Goal: Transaction & Acquisition: Purchase product/service

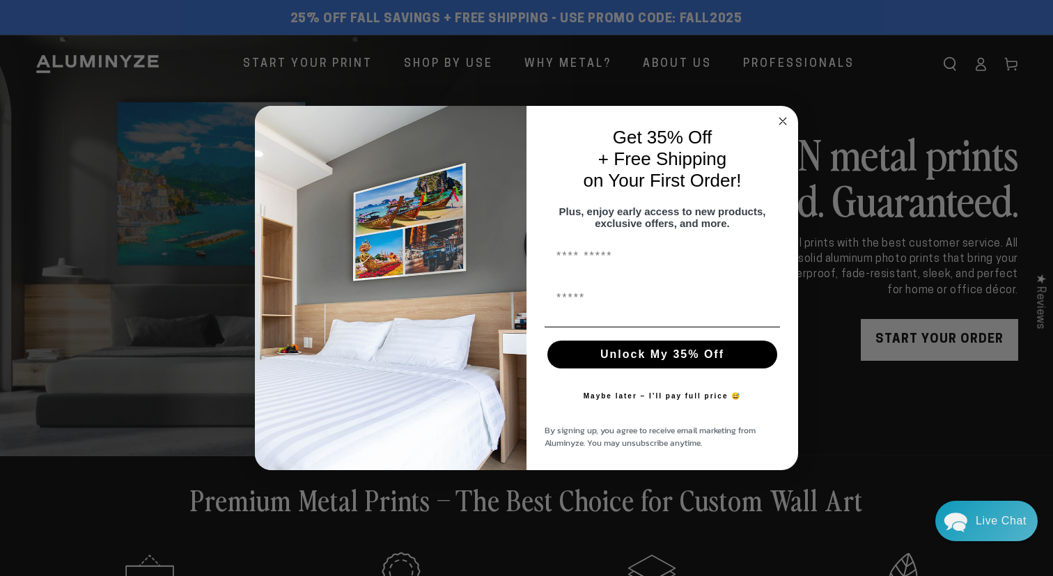
click at [780, 116] on circle "Close dialog" at bounding box center [783, 121] width 16 height 16
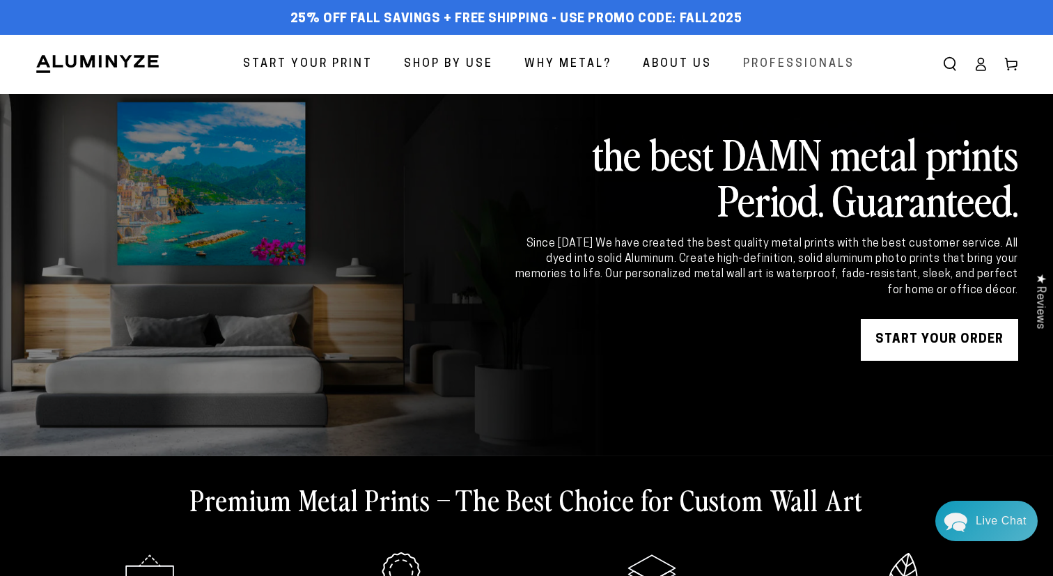
click at [793, 63] on span "Professionals" at bounding box center [798, 64] width 111 height 20
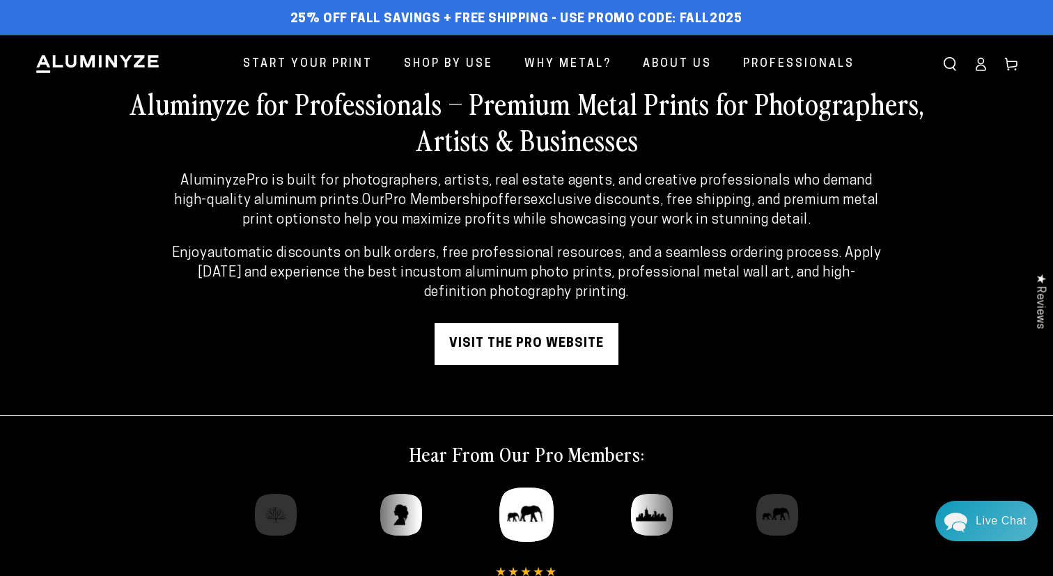
click at [527, 346] on link "visit the pro website" at bounding box center [527, 344] width 184 height 42
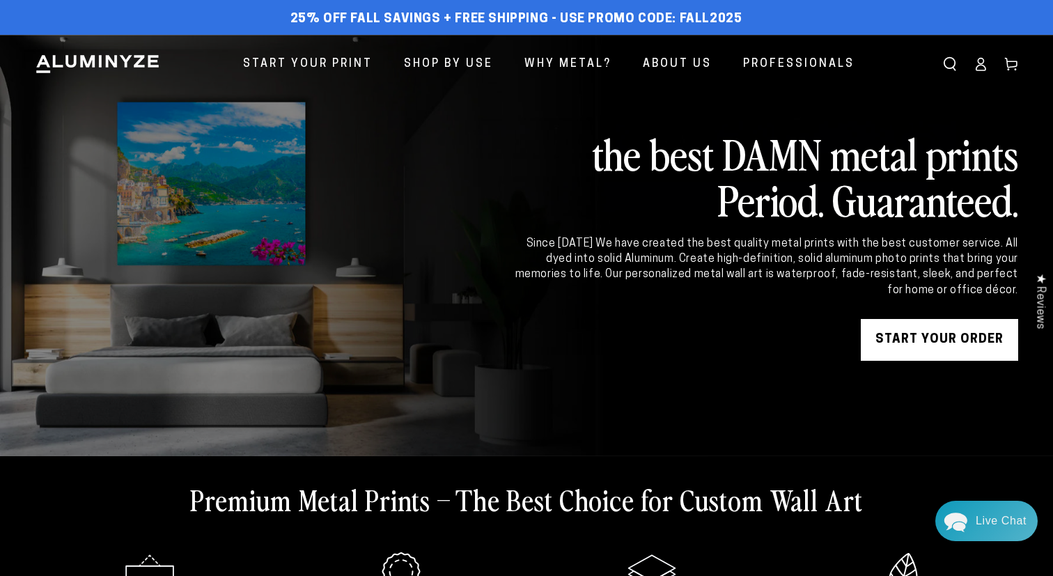
click at [981, 68] on icon at bounding box center [981, 64] width 14 height 14
click at [1014, 59] on icon at bounding box center [1012, 64] width 14 height 14
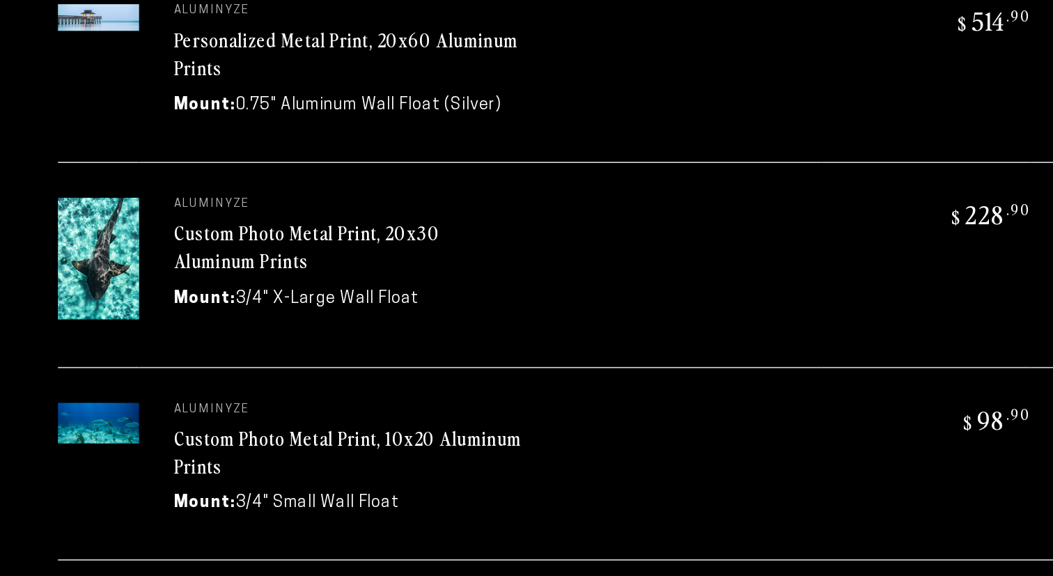
click at [53, 368] on img at bounding box center [59, 365] width 49 height 24
click at [121, 376] on link "Custom Photo Metal Print, 10x20 Aluminum Prints" at bounding box center [208, 382] width 209 height 33
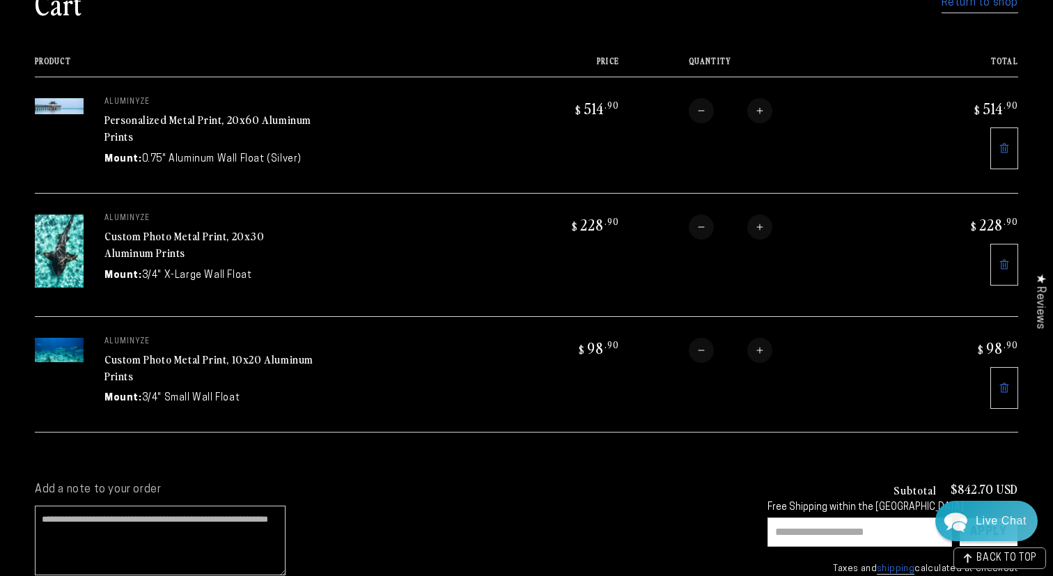
scroll to position [146, 0]
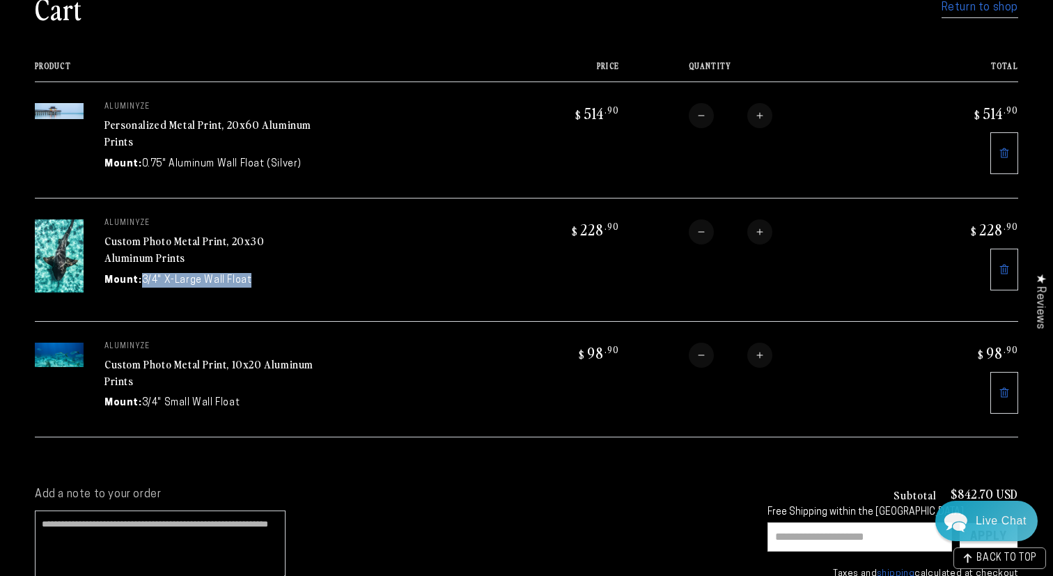
drag, startPoint x: 141, startPoint y: 279, endPoint x: 254, endPoint y: 277, distance: 112.9
click at [254, 277] on div "Mount: 3/4" X-Large Wall Float" at bounding box center [208, 280] width 209 height 15
click at [241, 279] on dd "3/4" X-Large Wall Float" at bounding box center [197, 280] width 110 height 15
drag, startPoint x: 241, startPoint y: 279, endPoint x: 146, endPoint y: 272, distance: 95.0
click at [146, 272] on td "aluminyze Custom Photo Metal Print, 20x30 Aluminum Prints Mount: 3/4" X-Large W…" at bounding box center [289, 259] width 410 height 123
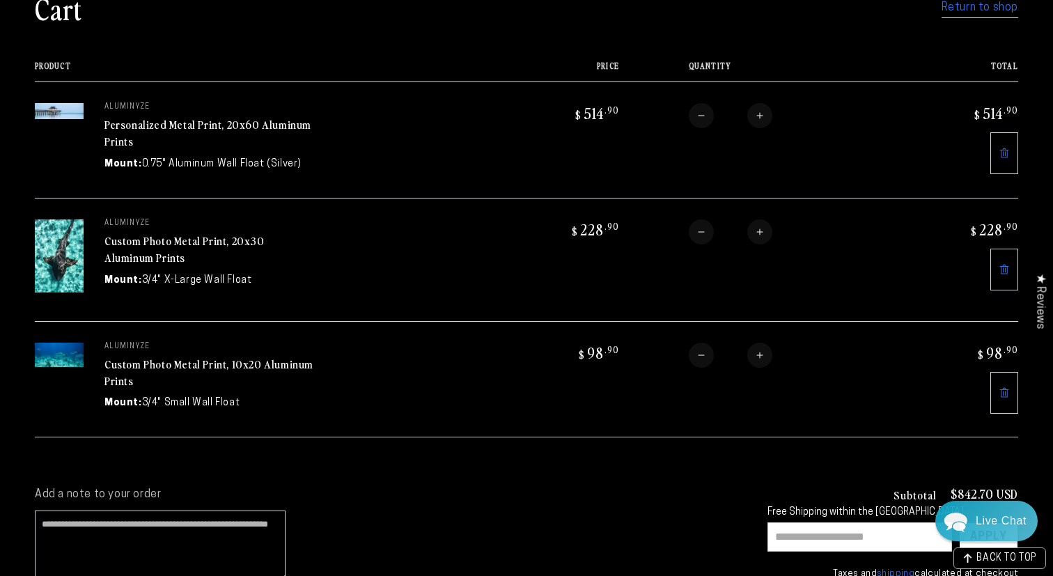
click at [160, 277] on dd "3/4" X-Large Wall Float" at bounding box center [197, 280] width 110 height 15
drag, startPoint x: 141, startPoint y: 277, endPoint x: 254, endPoint y: 279, distance: 112.2
click at [254, 279] on div "Mount: 3/4" X-Large Wall Float" at bounding box center [208, 280] width 209 height 15
drag, startPoint x: 247, startPoint y: 277, endPoint x: 139, endPoint y: 276, distance: 107.3
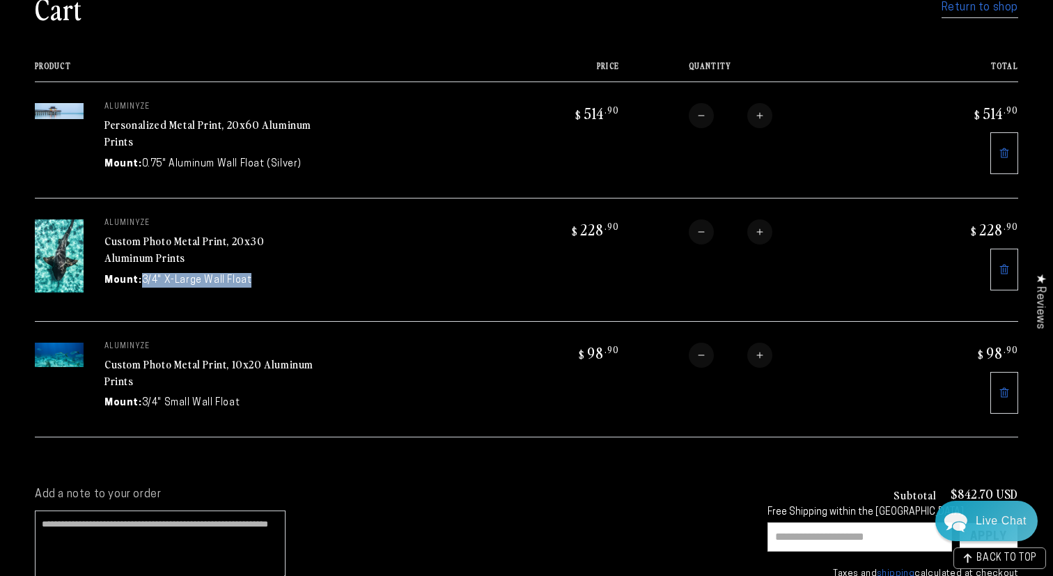
click at [139, 276] on div "Mount: 3/4" X-Large Wall Float" at bounding box center [208, 280] width 209 height 15
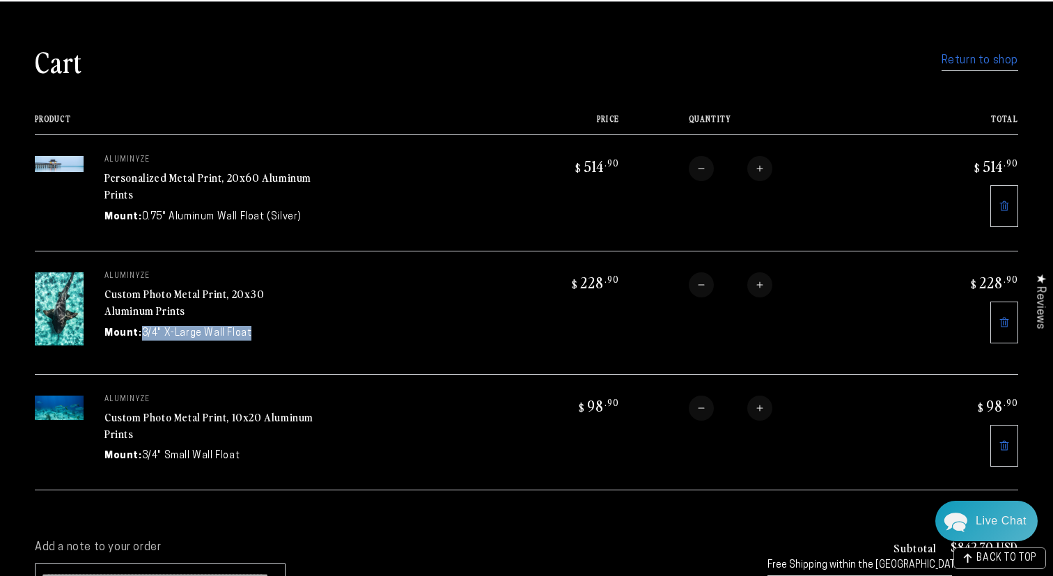
scroll to position [75, 0]
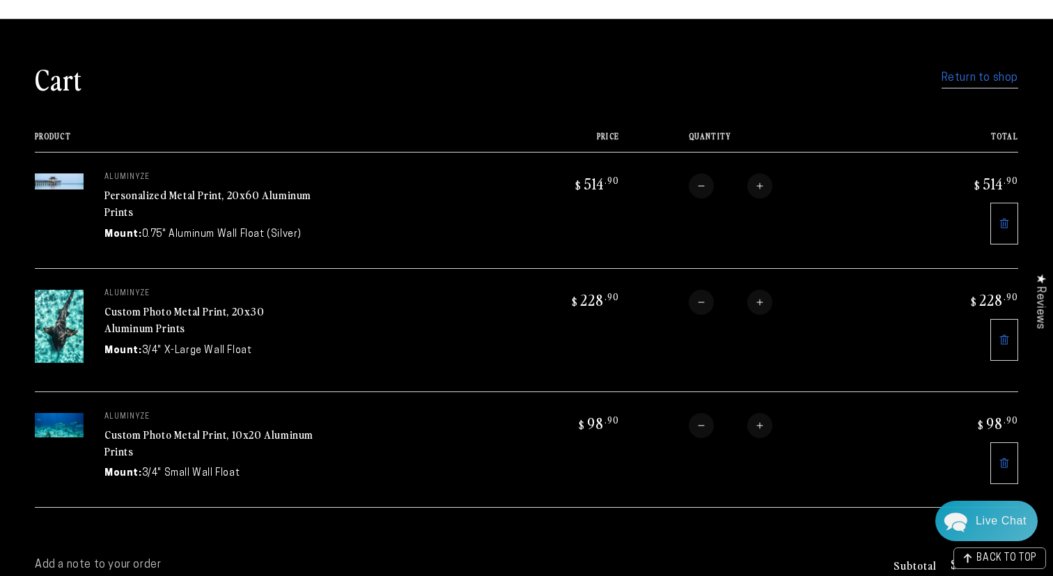
click at [239, 373] on td "aluminyze Custom Photo Metal Print, 20x30 Aluminum Prints Mount: 3/4" X-Large W…" at bounding box center [289, 329] width 410 height 123
drag, startPoint x: 254, startPoint y: 344, endPoint x: 156, endPoint y: 344, distance: 97.5
click at [156, 344] on div "Mount: 3/4" X-Large Wall Float" at bounding box center [208, 350] width 209 height 15
click at [157, 344] on dd "3/4" X-Large Wall Float" at bounding box center [197, 350] width 110 height 15
drag, startPoint x: 143, startPoint y: 346, endPoint x: 206, endPoint y: 346, distance: 62.7
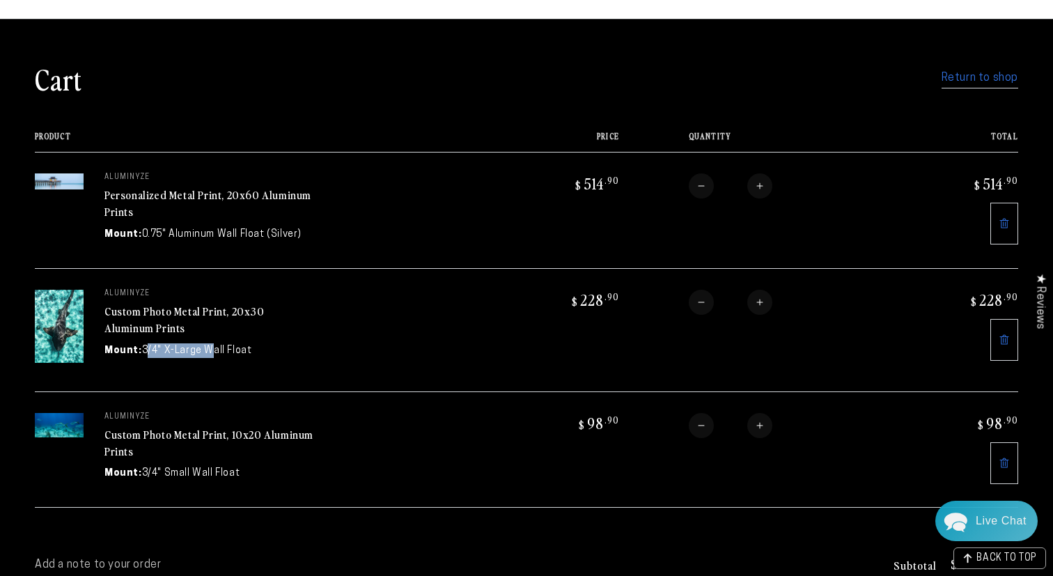
click at [206, 346] on dd "3/4" X-Large Wall Float" at bounding box center [197, 350] width 110 height 15
click at [142, 344] on dd "3/4" X-Large Wall Float" at bounding box center [197, 350] width 110 height 15
drag, startPoint x: 138, startPoint y: 352, endPoint x: 173, endPoint y: 355, distance: 35.7
click at [173, 355] on dd "3/4" X-Large Wall Float" at bounding box center [197, 350] width 110 height 15
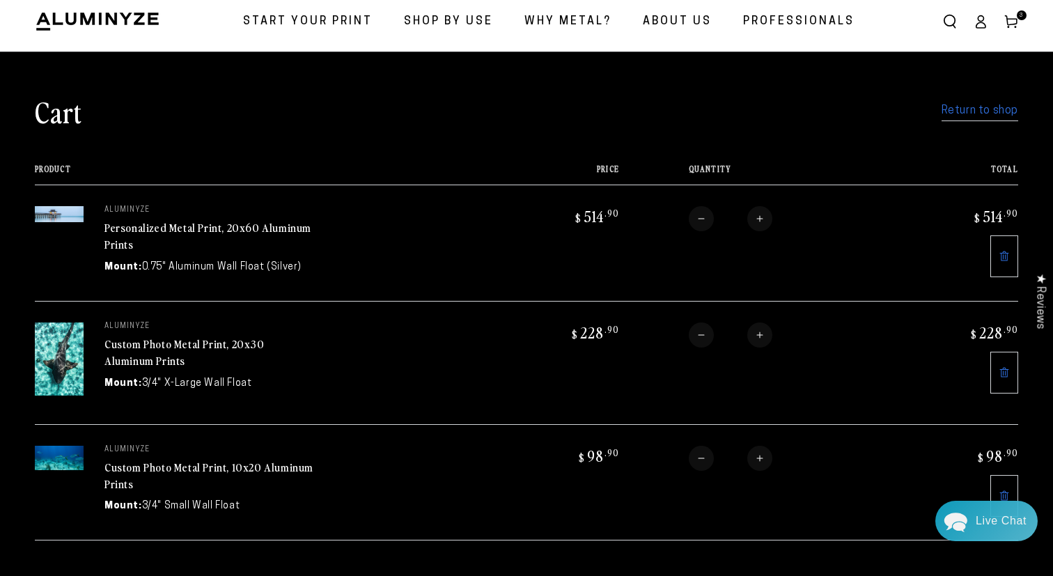
scroll to position [38, 0]
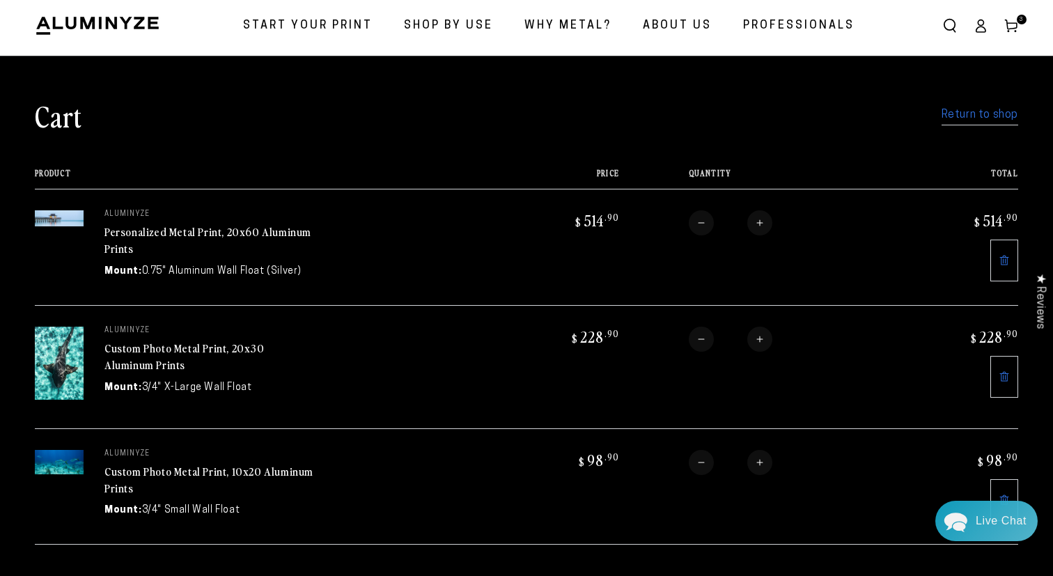
click at [141, 350] on link "Custom Photo Metal Print, 20x30 Aluminum Prints" at bounding box center [184, 356] width 160 height 33
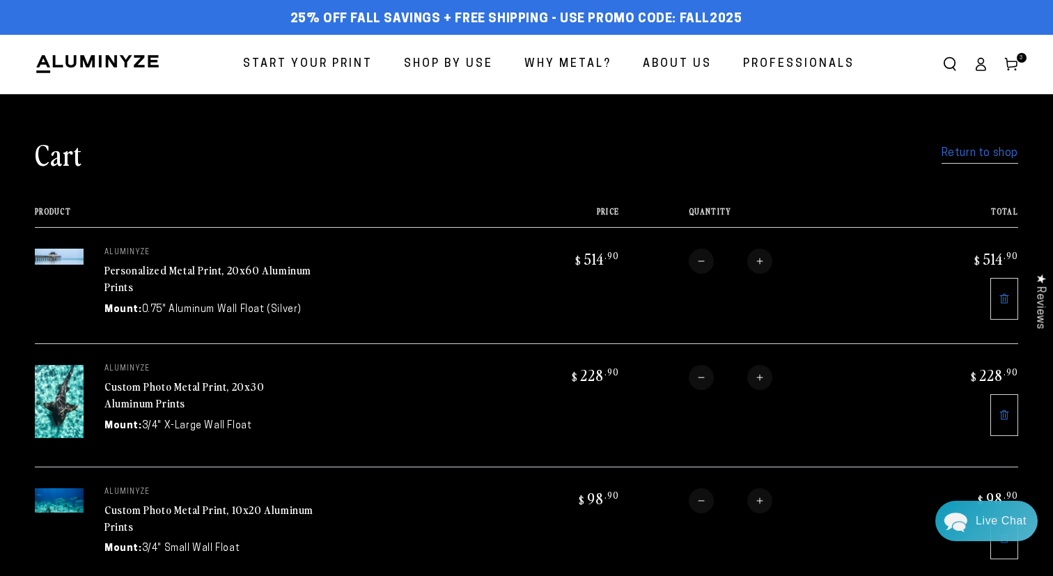
click at [307, 61] on span "Start Your Print" at bounding box center [308, 64] width 130 height 20
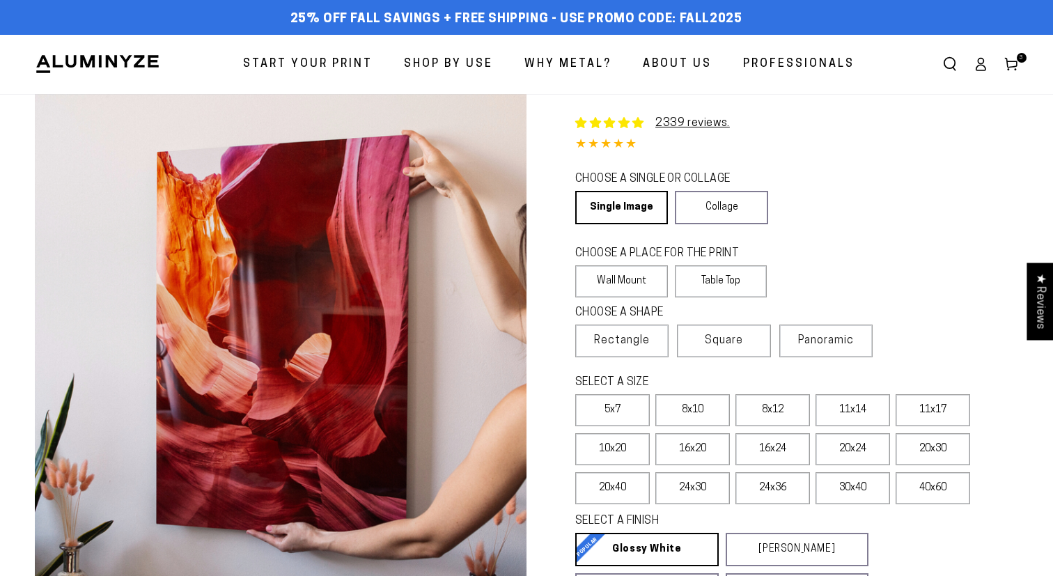
select select "**********"
click at [697, 125] on link "2339 reviews." at bounding box center [693, 123] width 75 height 11
